Goal: Find contact information: Find contact information

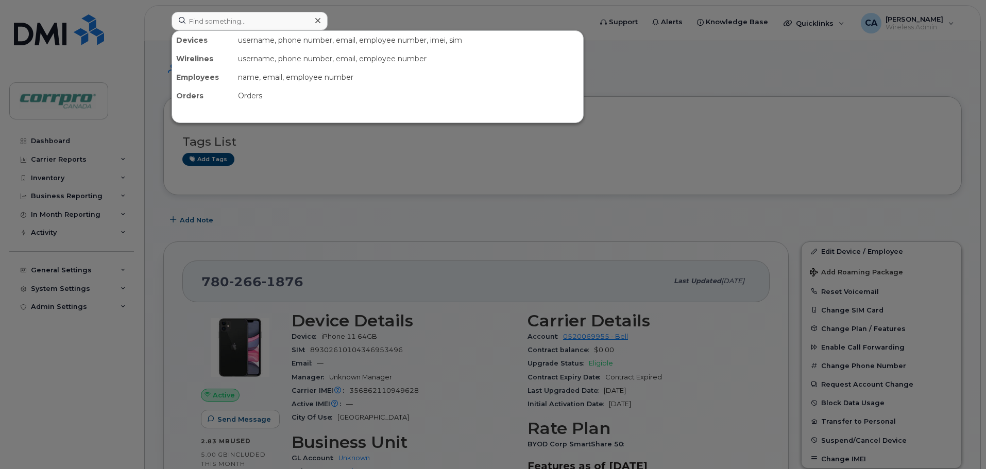
click at [278, 24] on input at bounding box center [250, 21] width 156 height 19
type input "Maude"
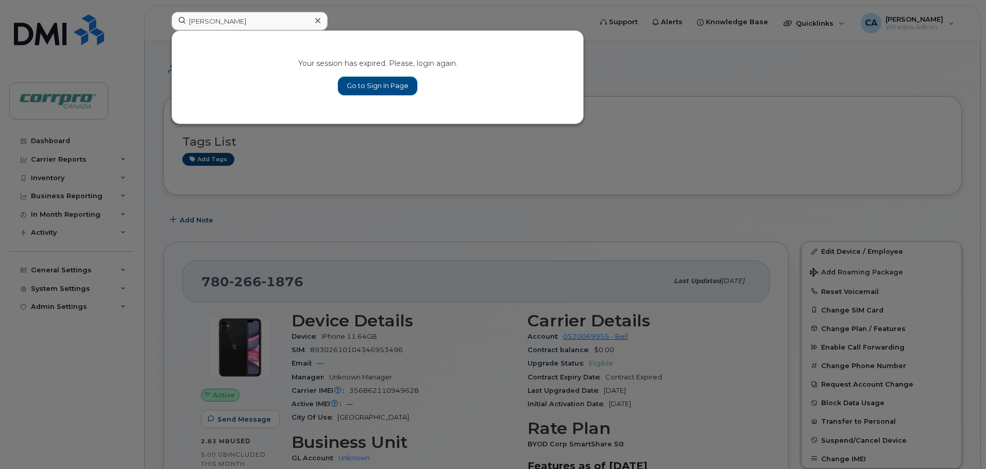
click at [390, 91] on link "Go to Sign In Page" at bounding box center [377, 86] width 79 height 19
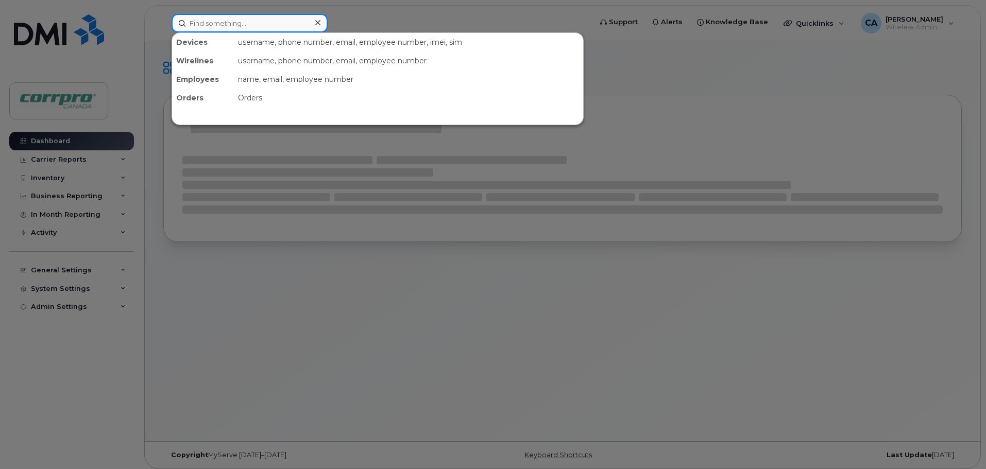
click at [266, 27] on input at bounding box center [250, 23] width 156 height 19
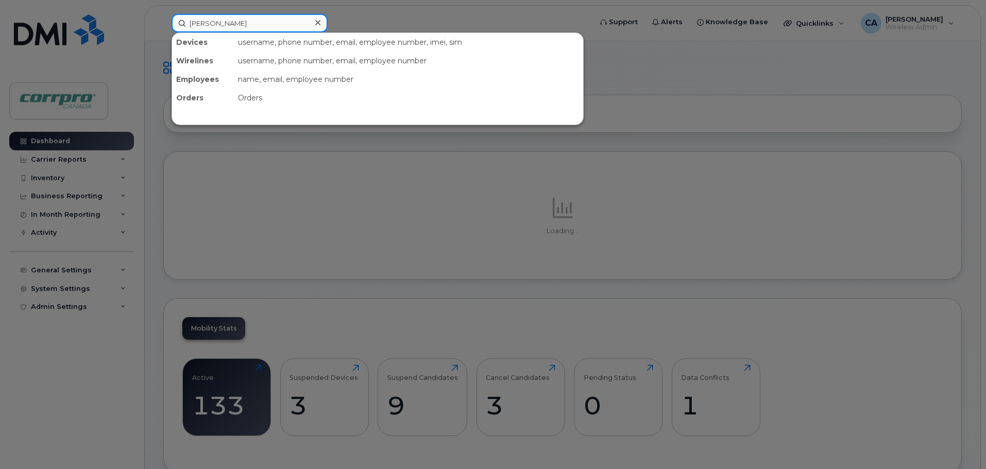
type input "maude"
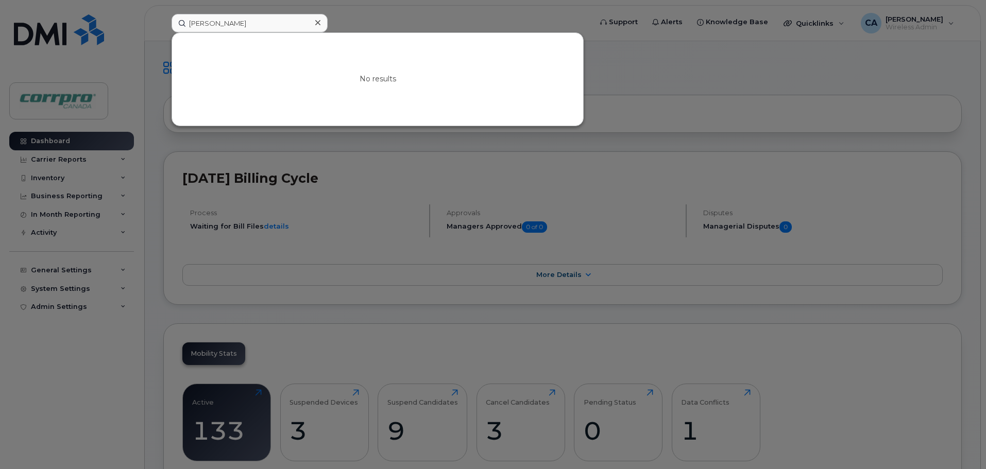
click at [316, 23] on icon at bounding box center [317, 23] width 5 height 8
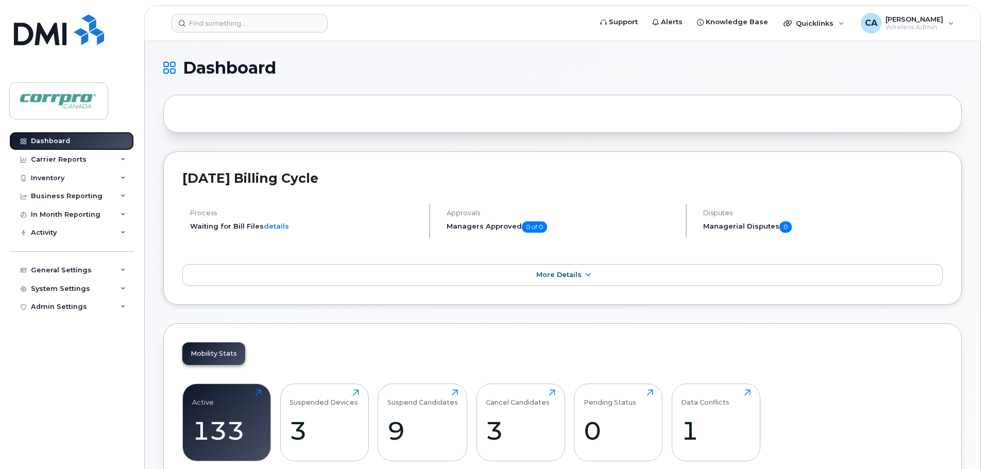
click at [65, 141] on div "Dashboard" at bounding box center [50, 141] width 39 height 8
click at [250, 21] on input at bounding box center [250, 23] width 156 height 19
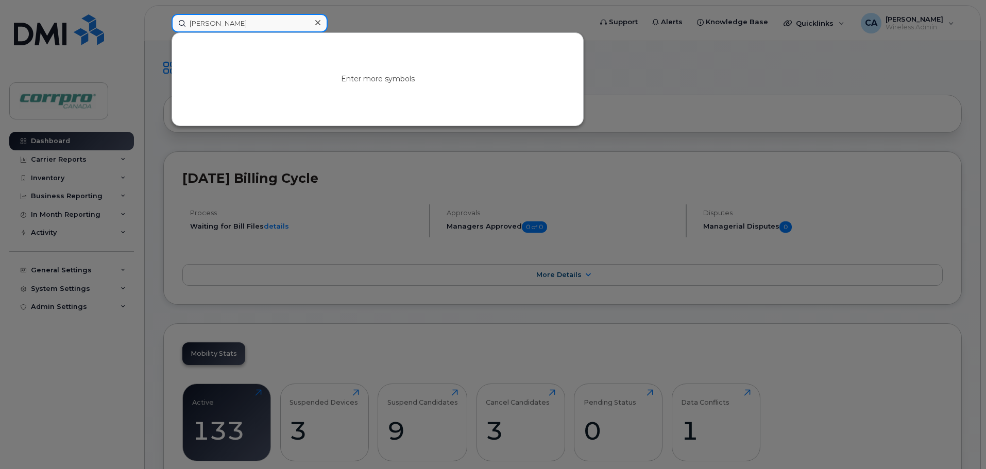
type input "[PERSON_NAME]"
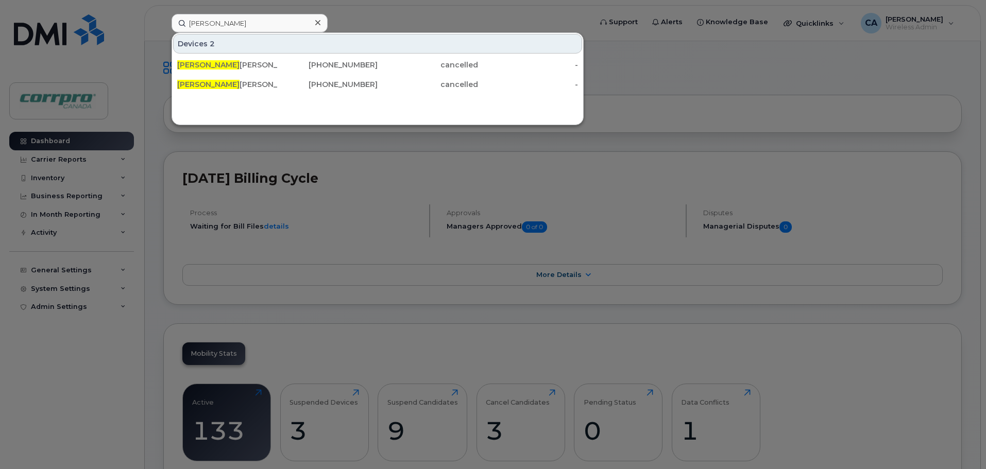
click at [316, 25] on icon at bounding box center [317, 22] width 5 height 5
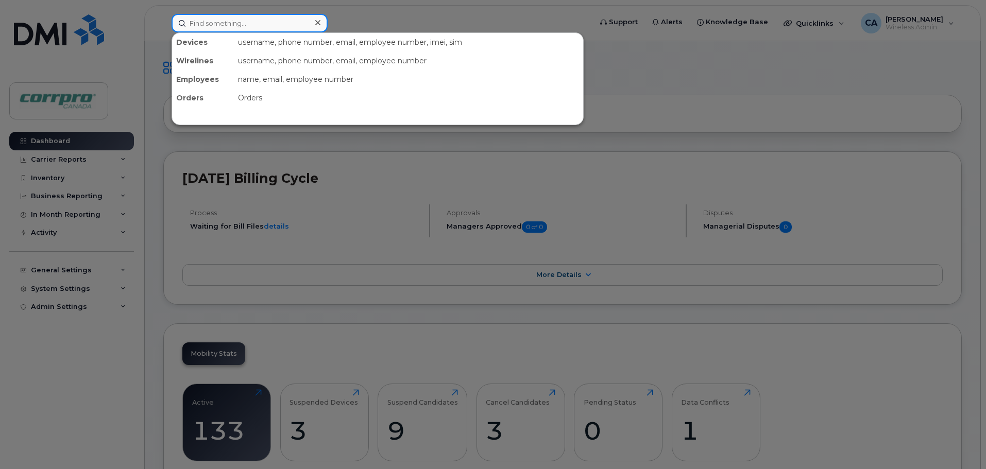
click at [256, 27] on input at bounding box center [250, 23] width 156 height 19
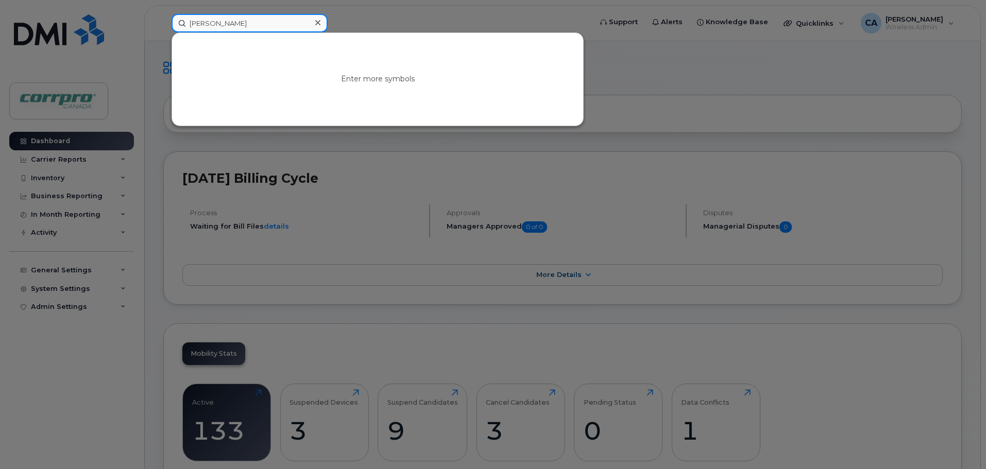
type input "Troy"
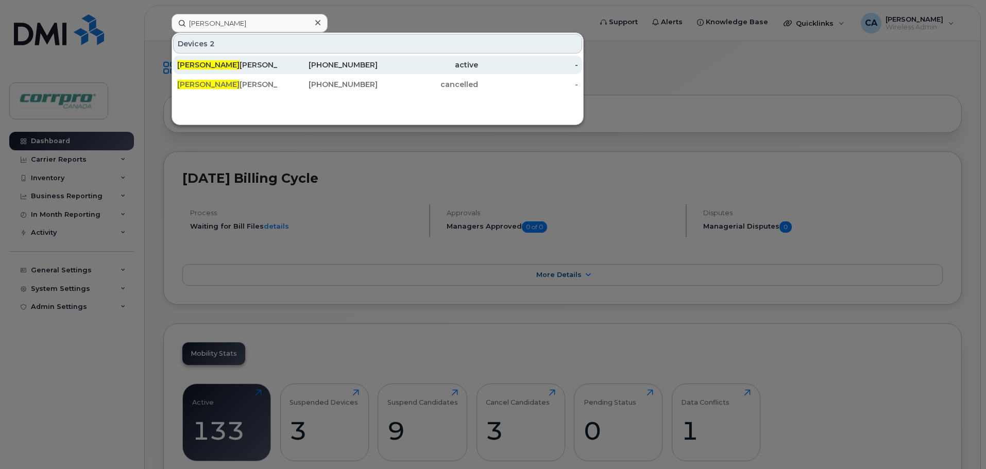
click at [221, 65] on div "Troy Blanchette" at bounding box center [227, 65] width 100 height 10
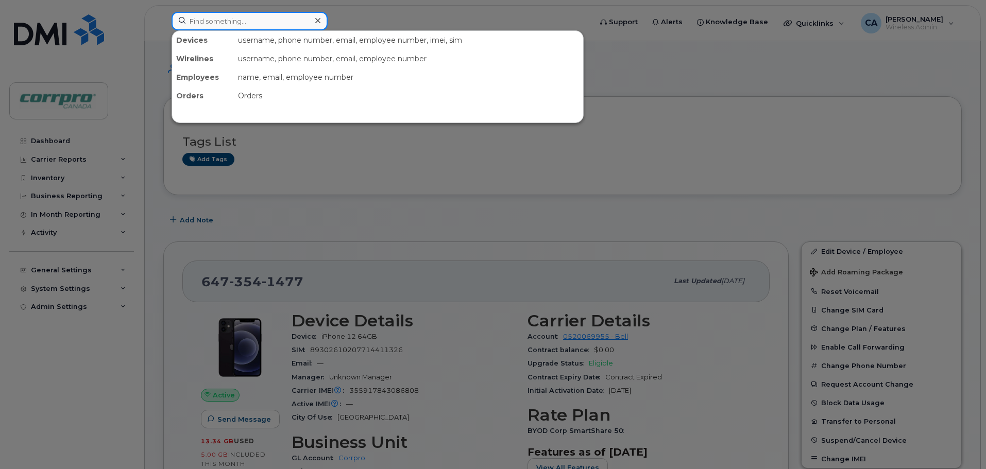
click at [249, 23] on input at bounding box center [250, 21] width 156 height 19
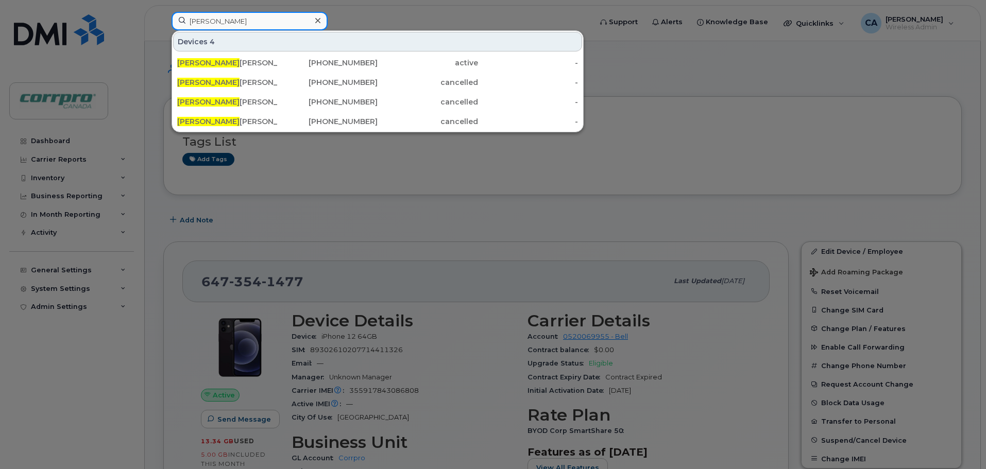
drag, startPoint x: 234, startPoint y: 22, endPoint x: 174, endPoint y: 22, distance: 60.3
click at [174, 22] on input "Sylvain" at bounding box center [250, 21] width 156 height 19
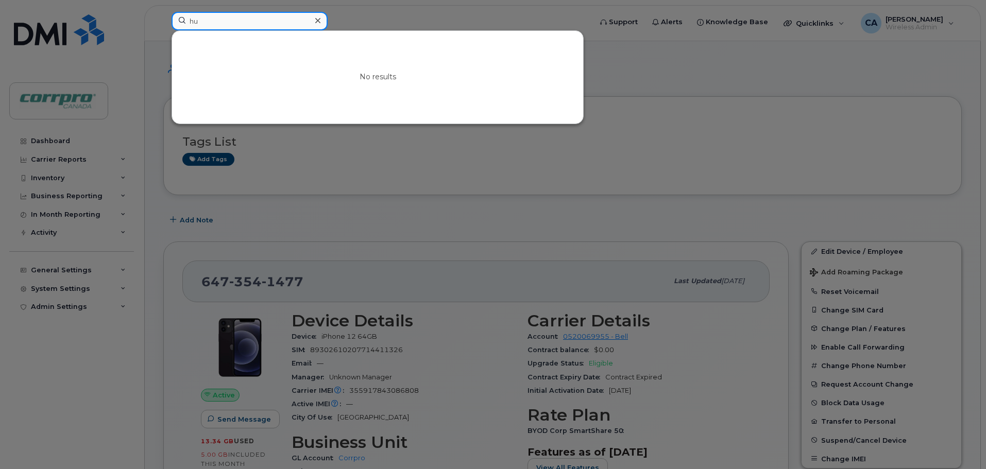
type input "h"
click at [252, 16] on input at bounding box center [250, 21] width 156 height 19
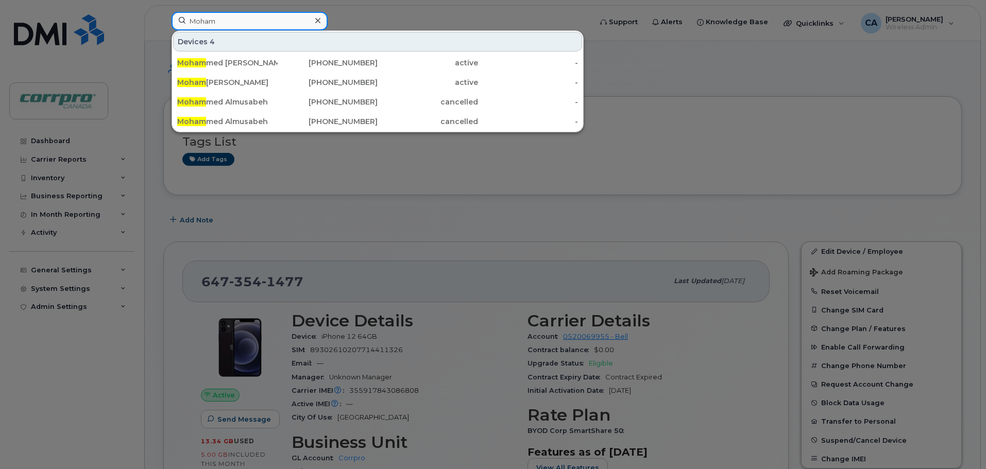
drag, startPoint x: 221, startPoint y: 21, endPoint x: 168, endPoint y: 23, distance: 52.6
click at [168, 23] on div "Moham Devices 4 Moham med Ali Zouaoui 438-596-3695 active - Moham ed Maali 403-…" at bounding box center [378, 23] width 430 height 23
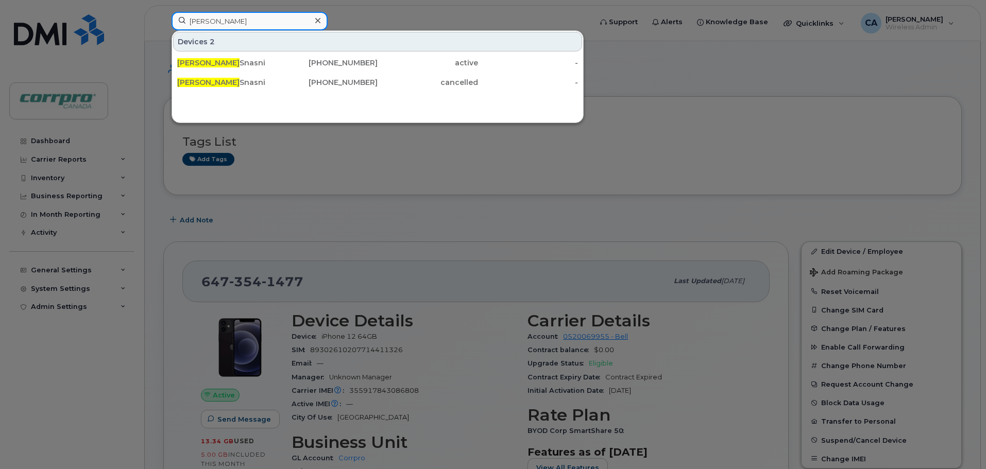
drag, startPoint x: 217, startPoint y: 20, endPoint x: 181, endPoint y: 20, distance: 36.1
click at [181, 20] on input "reda" at bounding box center [250, 21] width 156 height 19
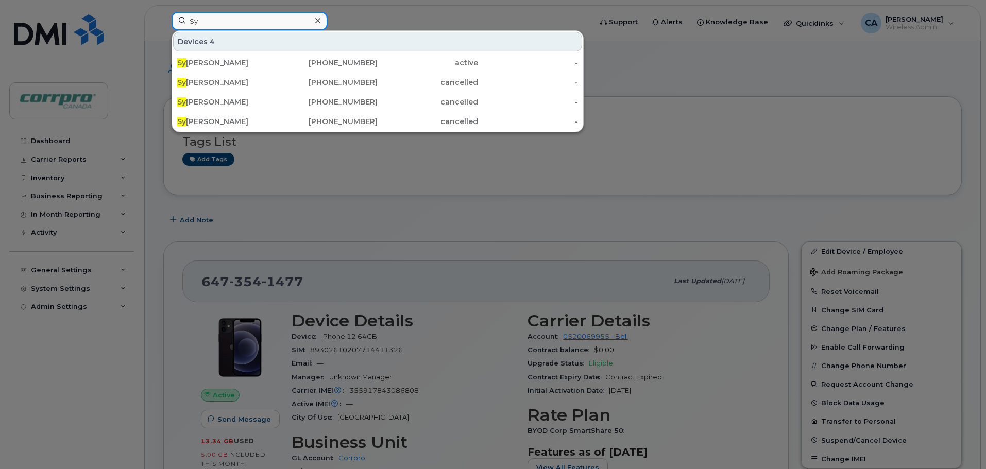
type input "S"
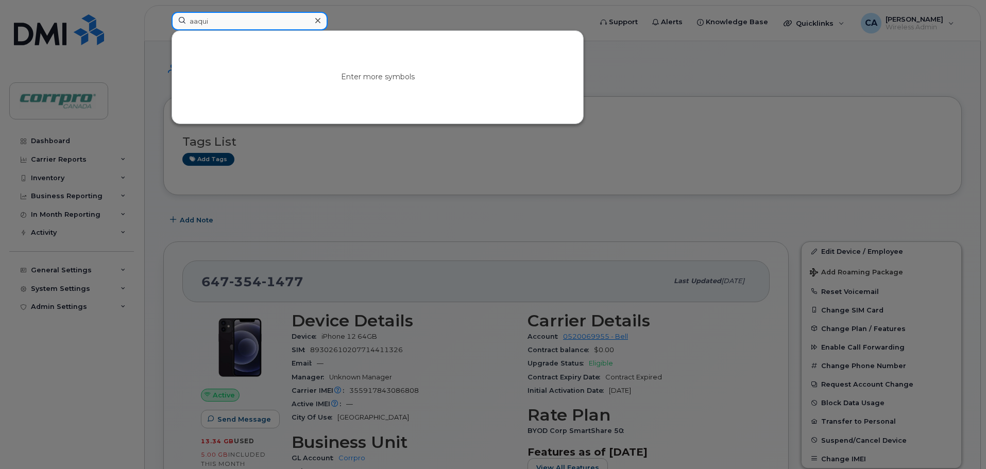
type input "aaqui"
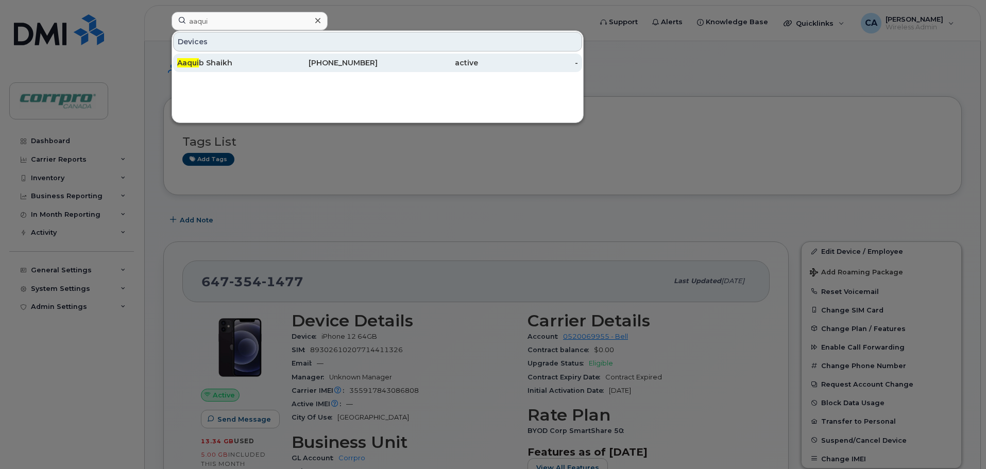
click at [209, 67] on div "Aaqui b Shaikh" at bounding box center [227, 63] width 100 height 10
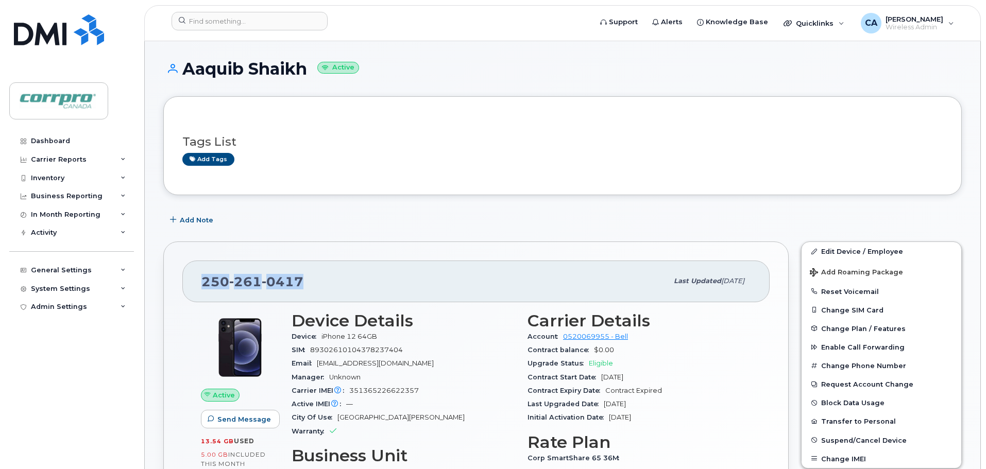
drag, startPoint x: 302, startPoint y: 280, endPoint x: 202, endPoint y: 281, distance: 100.5
click at [202, 281] on div "[PHONE_NUMBER]" at bounding box center [434, 281] width 466 height 22
copy span "[PHONE_NUMBER]"
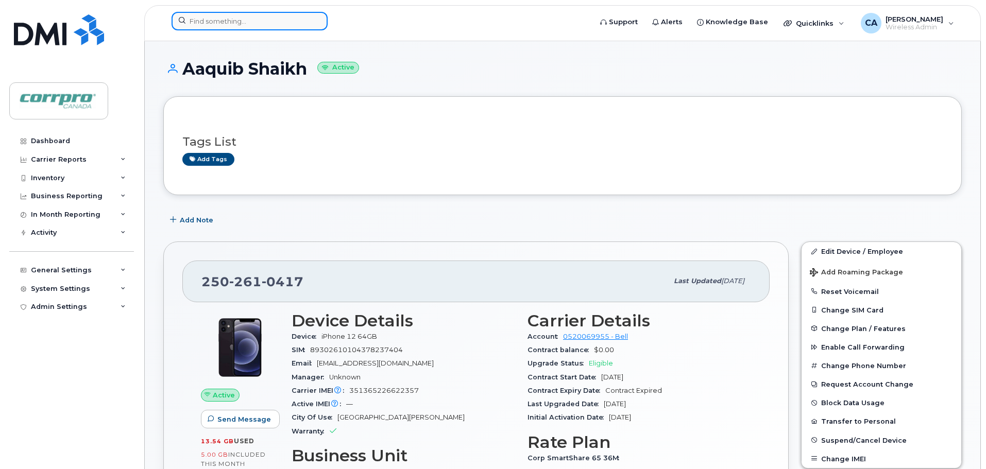
click at [279, 26] on input at bounding box center [250, 21] width 156 height 19
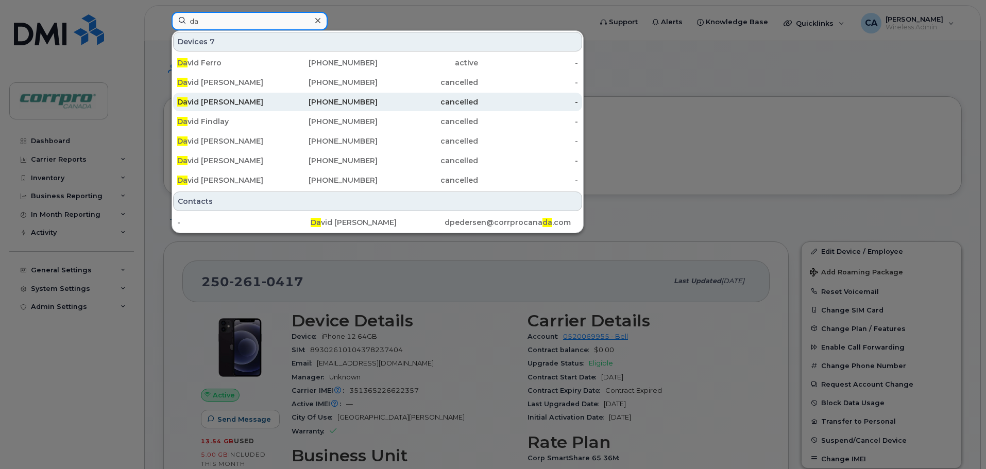
type input "d"
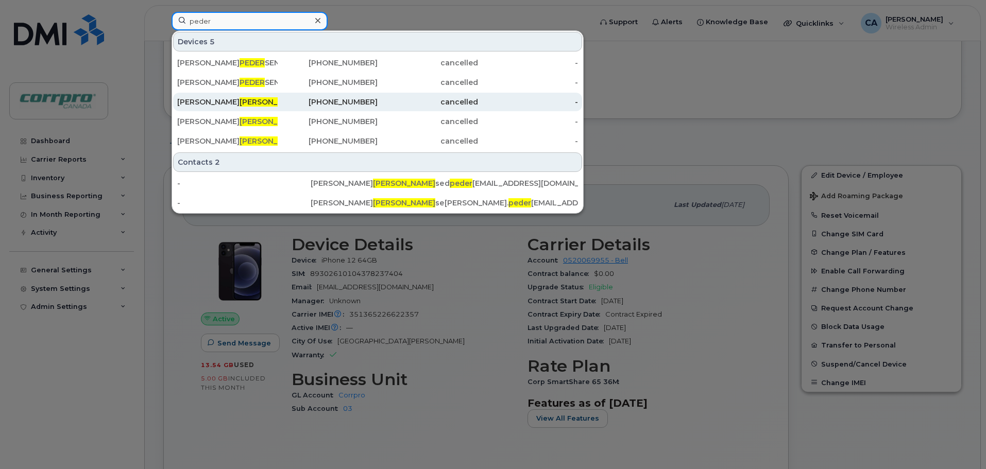
scroll to position [52, 0]
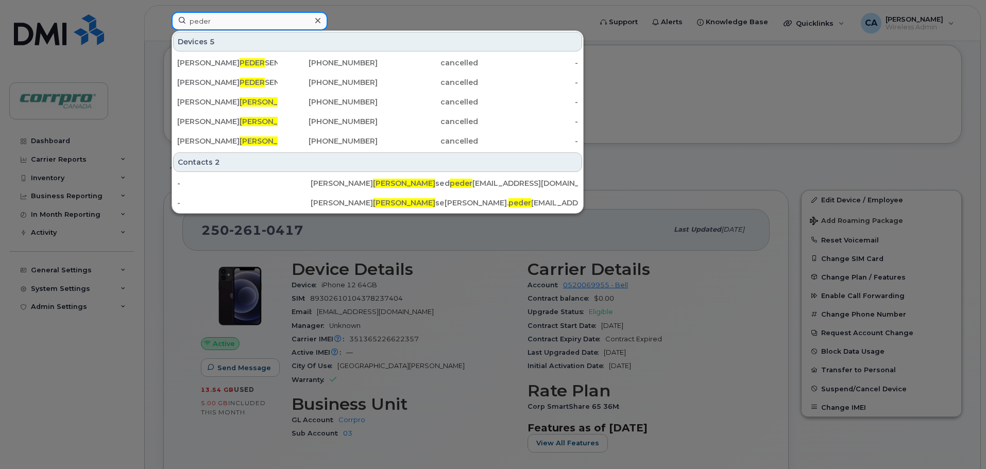
type input "peder"
click at [226, 21] on input "peder" at bounding box center [250, 21] width 156 height 19
drag, startPoint x: 226, startPoint y: 21, endPoint x: 185, endPoint y: 22, distance: 41.2
click at [185, 22] on input "peder" at bounding box center [250, 21] width 156 height 19
